Goal: Information Seeking & Learning: Learn about a topic

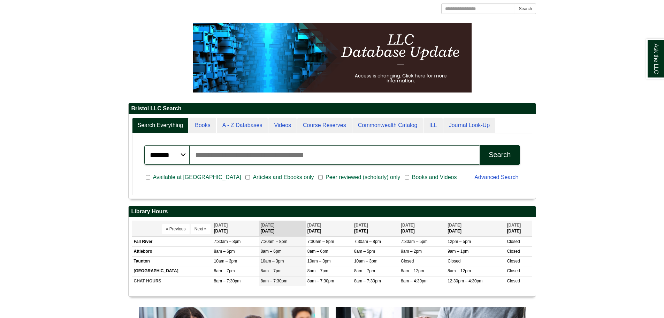
scroll to position [105, 0]
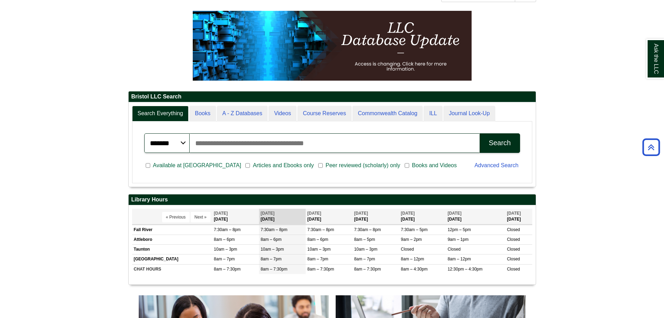
click at [203, 138] on input "Search articles, books, journals & more" at bounding box center [335, 143] width 291 height 20
type input "******"
click at [480, 133] on button "Search" at bounding box center [500, 143] width 40 height 20
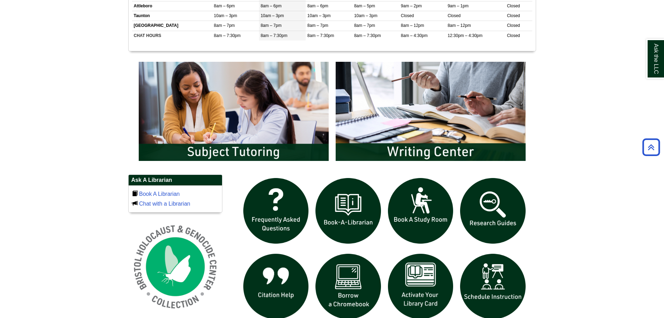
scroll to position [349, 0]
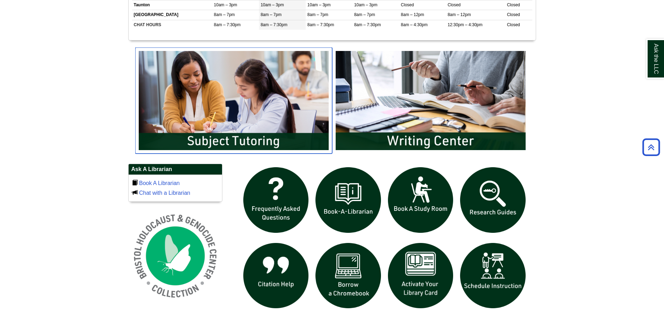
click at [310, 118] on img "slideshow" at bounding box center [233, 100] width 197 height 106
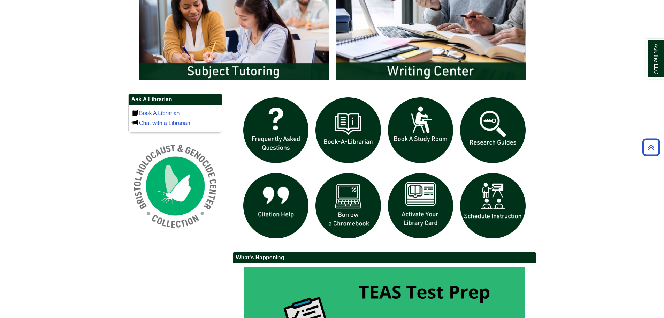
click at [626, 97] on body "Skip to Main Content Toggle navigation Home Access Services Access Services Pol…" at bounding box center [332, 27] width 664 height 892
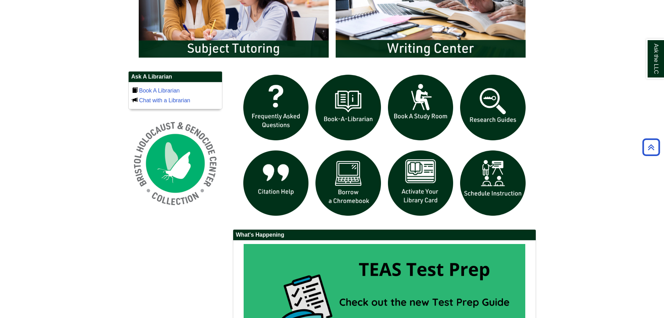
scroll to position [453, 0]
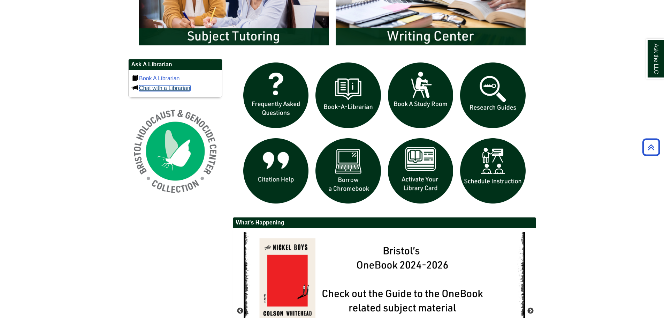
click at [172, 88] on link "Chat with a Librarian" at bounding box center [164, 88] width 51 height 6
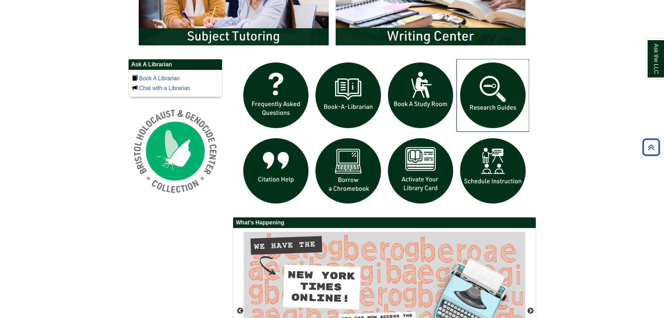
click at [492, 87] on img "slideshow" at bounding box center [493, 95] width 73 height 73
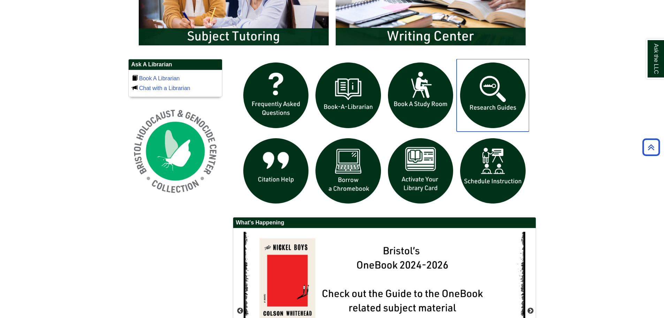
click at [503, 131] on img "slideshow" at bounding box center [493, 95] width 73 height 73
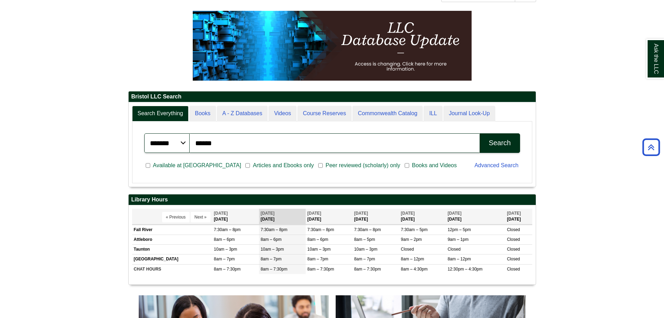
scroll to position [0, 0]
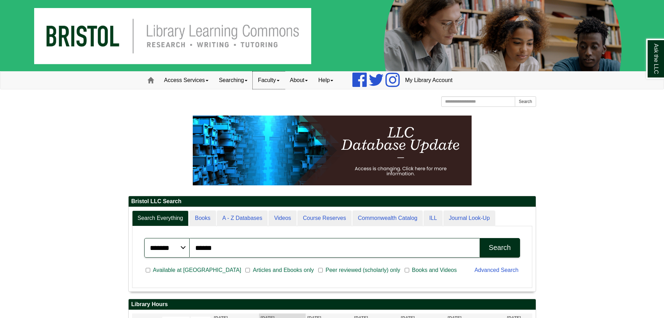
click at [269, 82] on link "Faculty" at bounding box center [269, 80] width 32 height 17
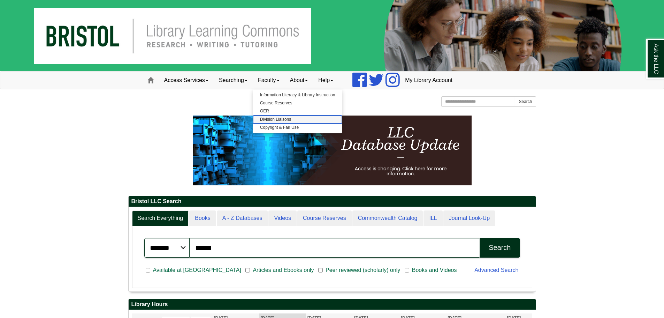
click at [279, 118] on link "Division Liaisons" at bounding box center [297, 119] width 89 height 8
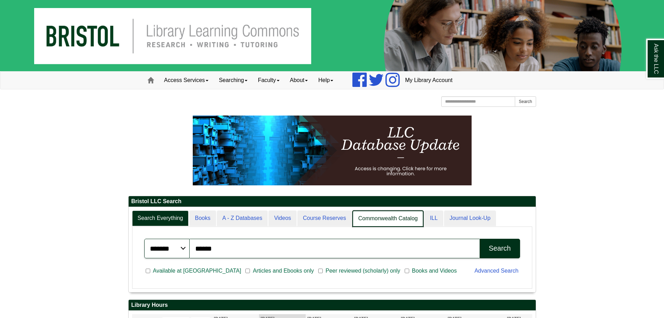
scroll to position [85, 407]
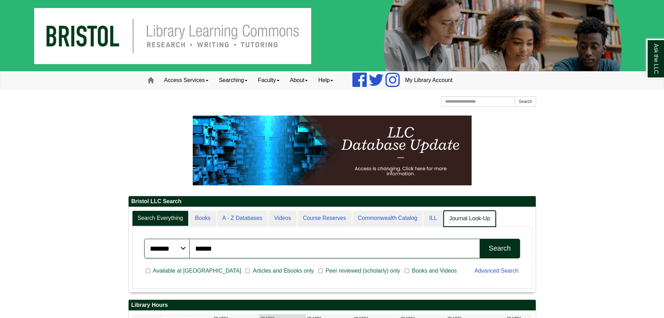
click at [459, 219] on link "Journal Look-Up" at bounding box center [470, 218] width 53 height 16
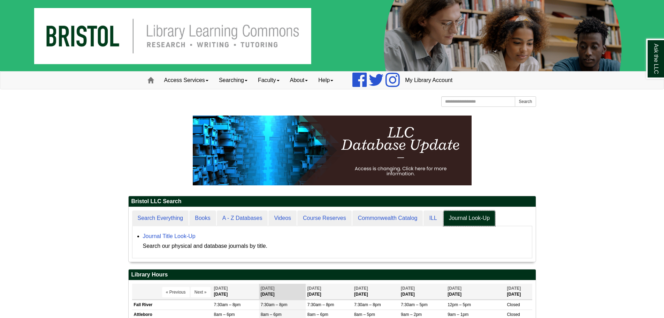
scroll to position [55, 407]
click at [165, 230] on li "Journal Title Look-Up Search our physical and database journals by title." at bounding box center [336, 240] width 386 height 21
click at [165, 234] on link "Journal Title Look-Up" at bounding box center [169, 236] width 53 height 6
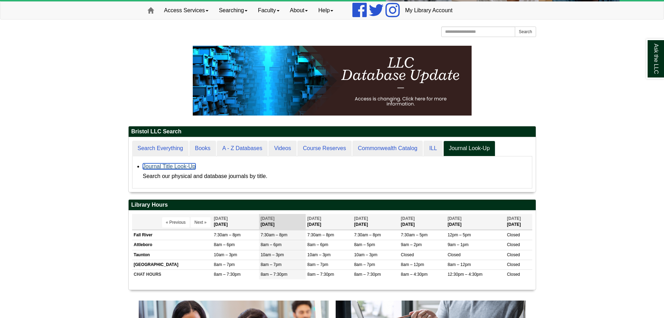
click at [166, 167] on link "Journal Title Look-Up" at bounding box center [169, 166] width 53 height 6
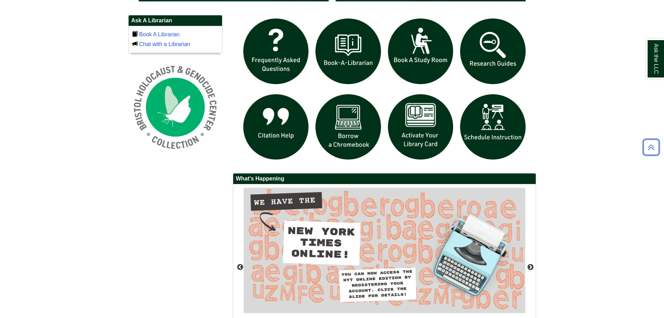
scroll to position [544, 0]
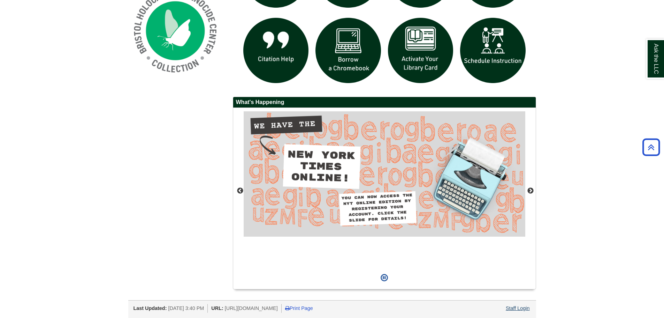
click at [521, 304] on div "Staff Login" at bounding box center [518, 308] width 26 height 9
click at [519, 306] on link "Staff Login" at bounding box center [518, 308] width 24 height 6
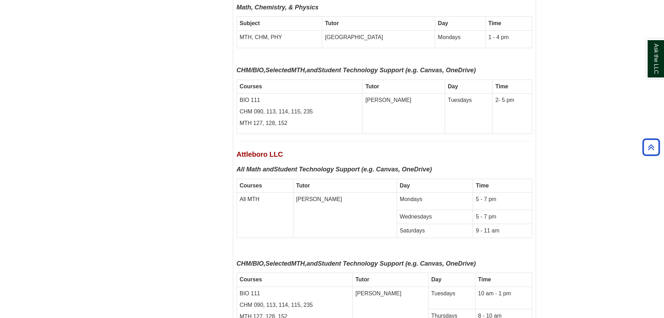
scroll to position [2721, 0]
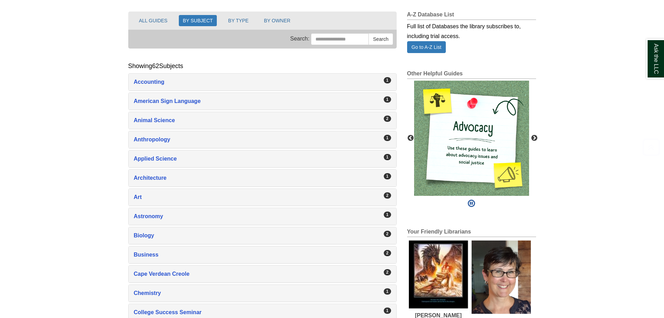
scroll to position [105, 0]
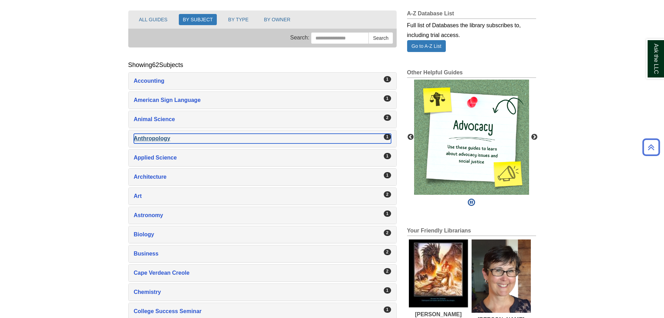
click at [144, 137] on div "Anthropology , 1 guides" at bounding box center [262, 139] width 257 height 10
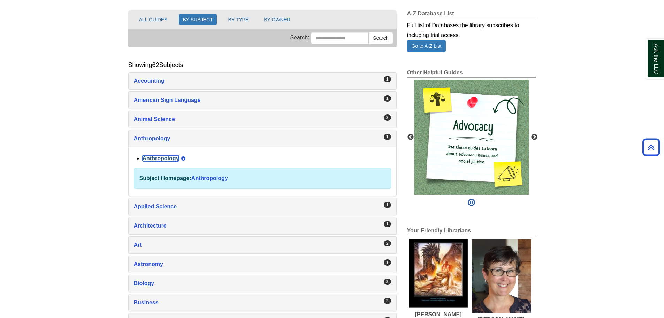
click at [155, 159] on link "Anthropology" at bounding box center [161, 158] width 37 height 6
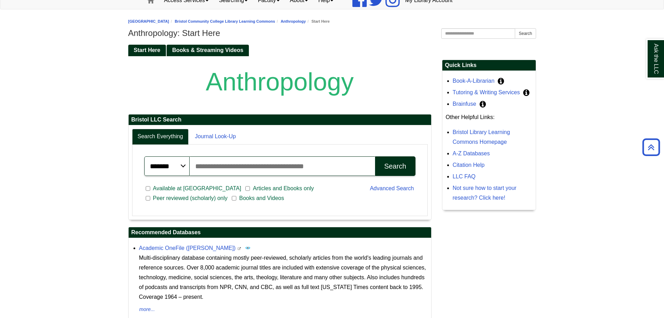
scroll to position [70, 0]
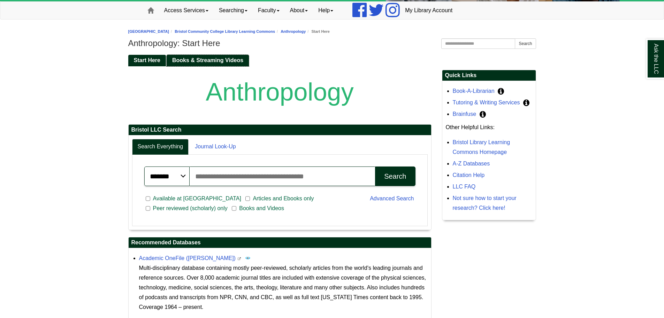
click at [231, 63] on link "Books & Streaming Videos" at bounding box center [208, 61] width 82 height 12
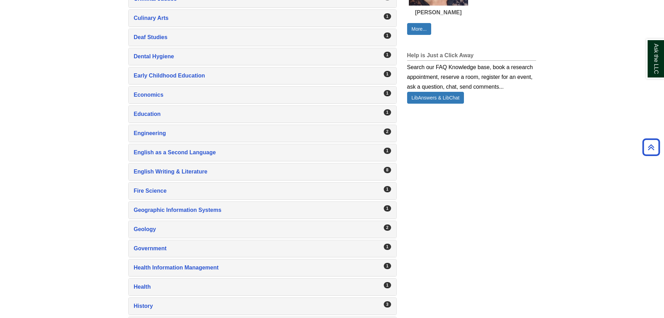
scroll to position [558, 0]
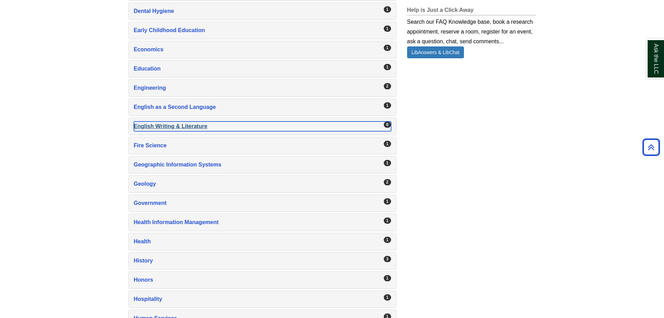
click at [176, 127] on div "English Writing & Literature , 8 guides" at bounding box center [262, 126] width 257 height 10
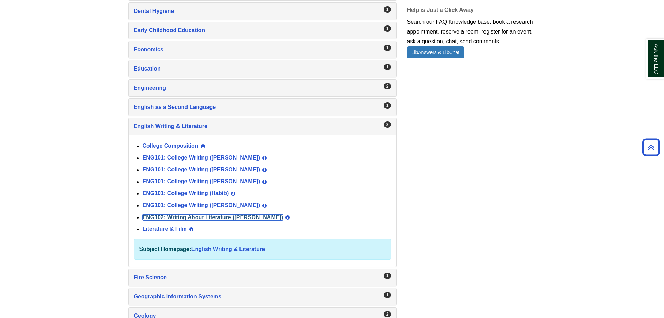
click at [207, 218] on link "ENG102: Writing About Literature ([PERSON_NAME])" at bounding box center [213, 217] width 141 height 6
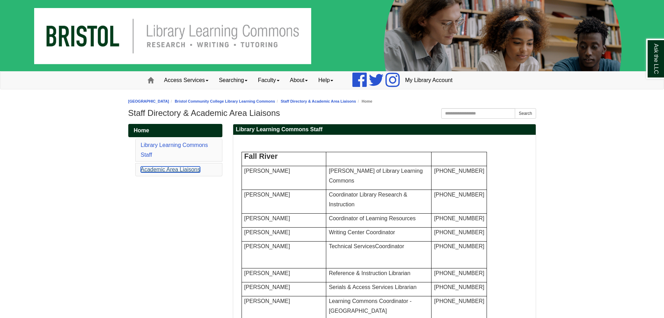
click at [177, 171] on link "Academic Area Liaisons" at bounding box center [171, 169] width 60 height 6
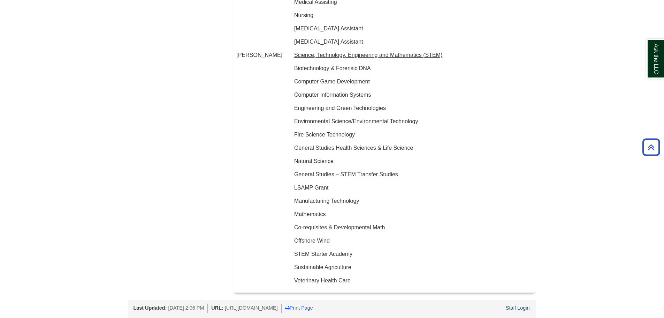
scroll to position [1392, 0]
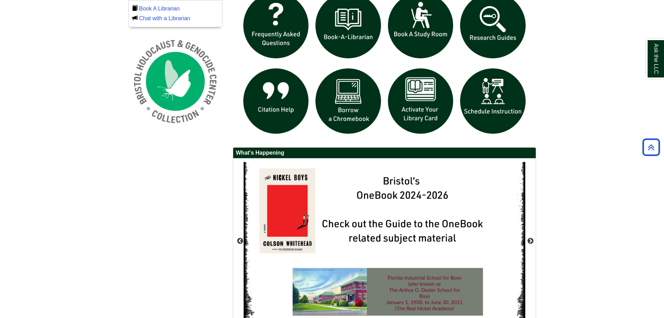
scroll to position [574, 0]
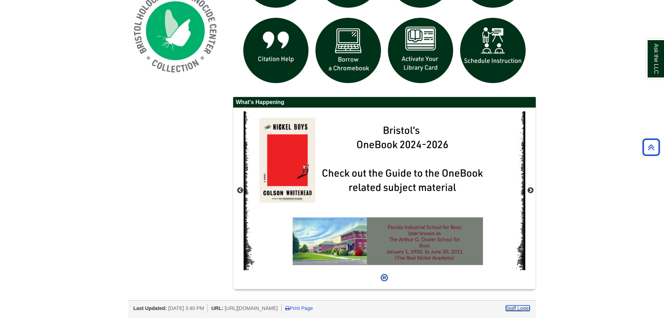
click at [512, 307] on link "Staff Login" at bounding box center [518, 308] width 24 height 6
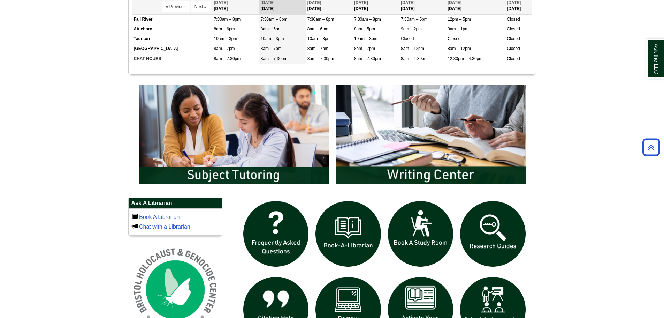
scroll to position [384, 0]
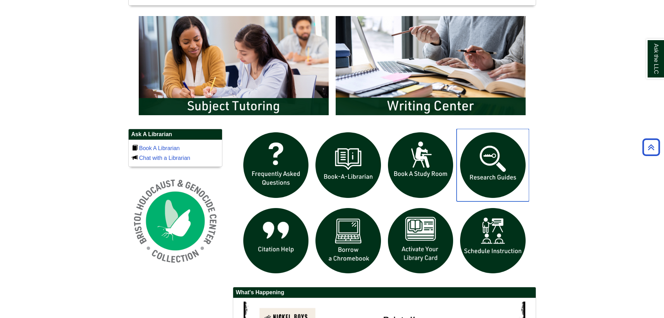
click at [469, 153] on img "slideshow" at bounding box center [493, 165] width 73 height 73
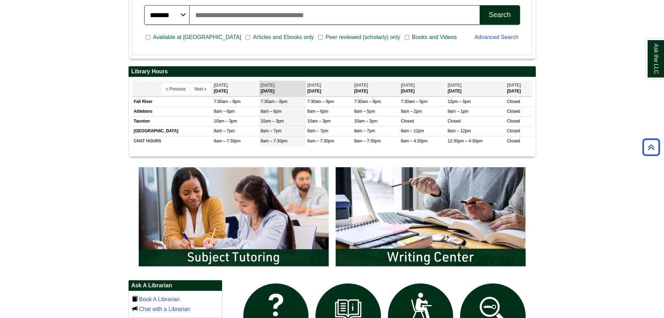
scroll to position [140, 0]
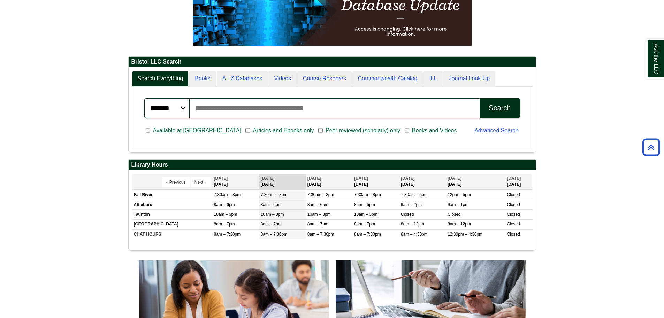
click at [240, 88] on div "******* ***** ****** Search articles, books, journals & more Search Available a…" at bounding box center [332, 118] width 400 height 62
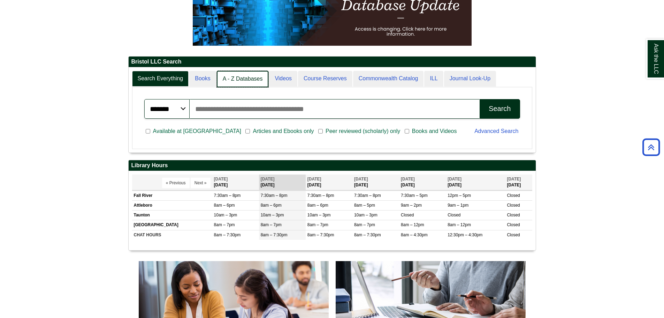
scroll to position [3, 3]
drag, startPoint x: 238, startPoint y: 81, endPoint x: 220, endPoint y: 104, distance: 29.9
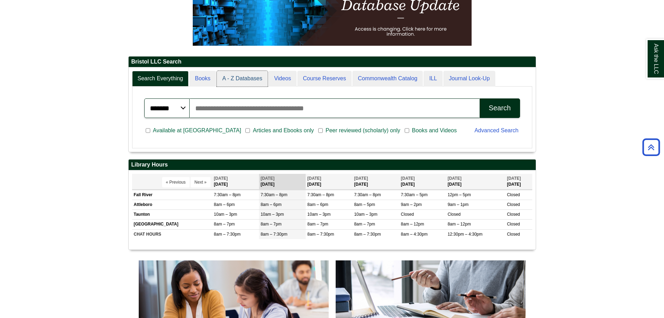
click at [238, 81] on link "A - Z Databases" at bounding box center [242, 79] width 51 height 16
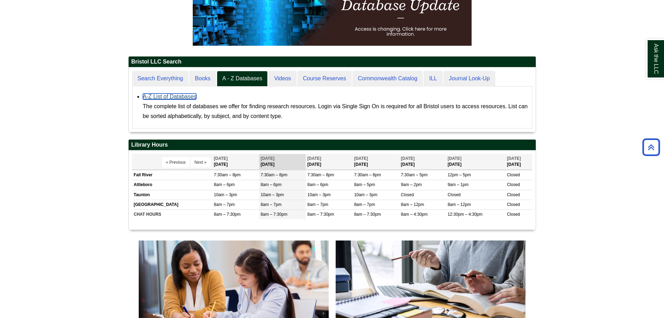
click at [180, 99] on link "A-Z List of Databases" at bounding box center [170, 96] width 54 height 6
